Goal: Find specific page/section: Find specific page/section

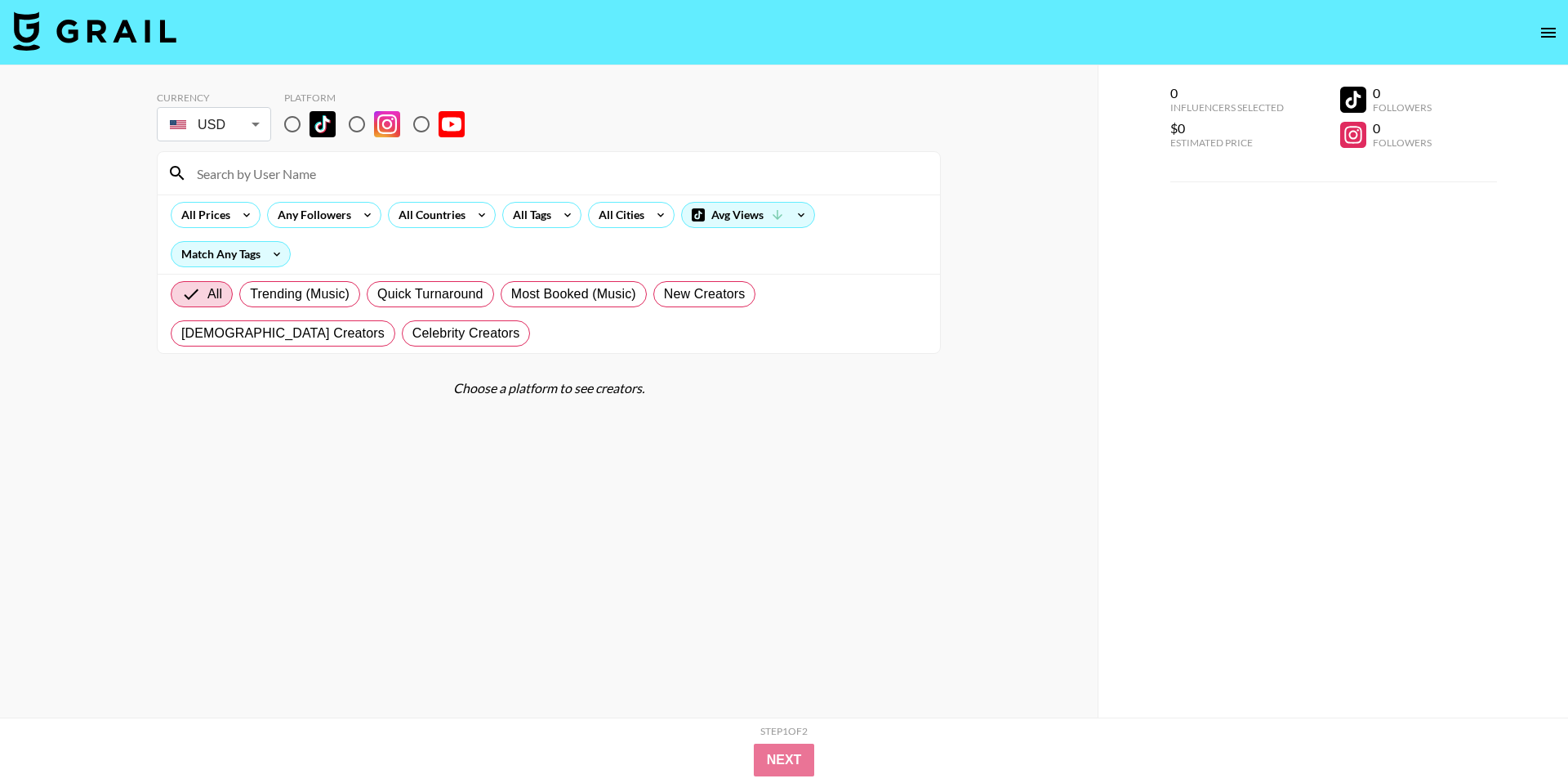
drag, startPoint x: 290, startPoint y: 128, endPoint x: 303, endPoint y: 170, distance: 44.0
click at [290, 130] on input "radio" at bounding box center [292, 124] width 34 height 34
radio input "true"
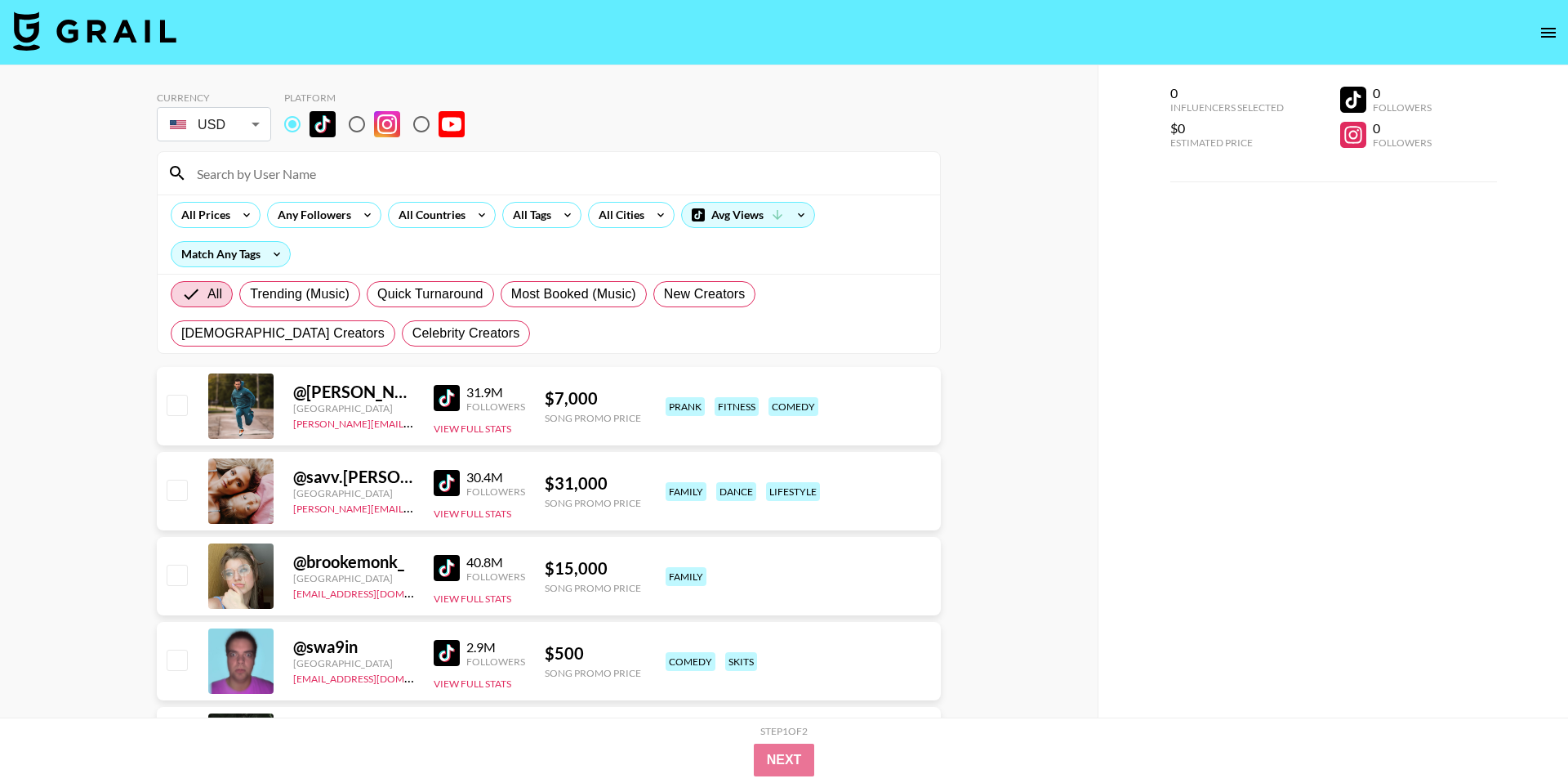
click at [303, 171] on input at bounding box center [558, 173] width 744 height 26
paste input "chocolatekings_"
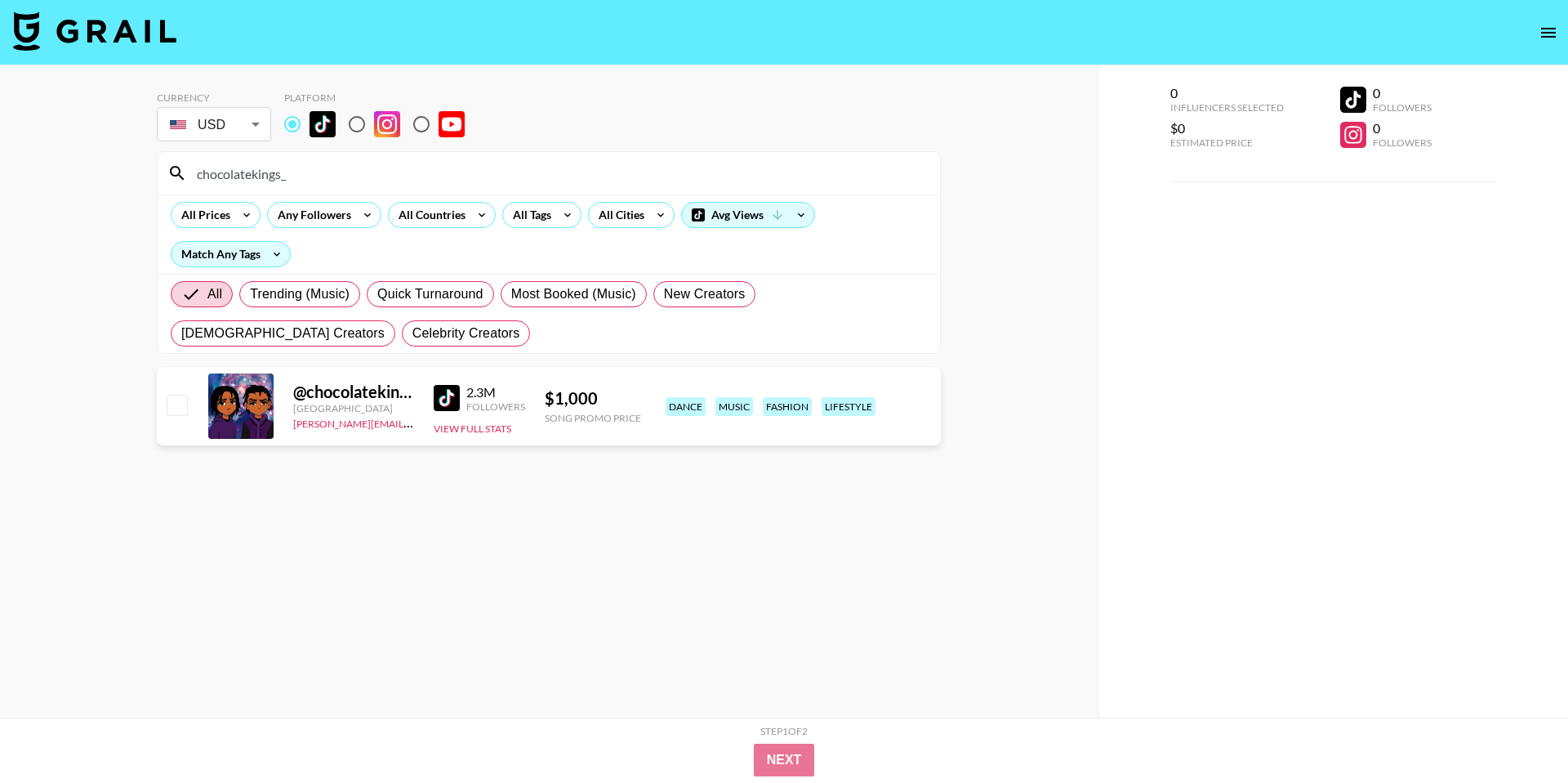
click at [312, 176] on input "chocolatekings_" at bounding box center [558, 173] width 744 height 26
paste input "fonzian"
type input "fonzian"
